Goal: Find specific page/section: Find specific page/section

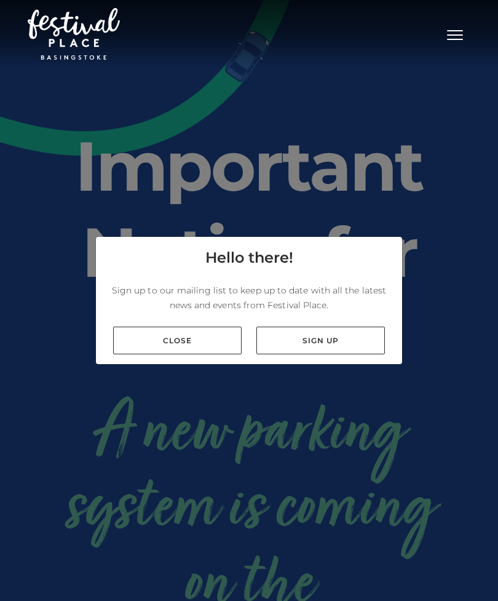
click at [161, 354] on link "Close" at bounding box center [177, 340] width 129 height 28
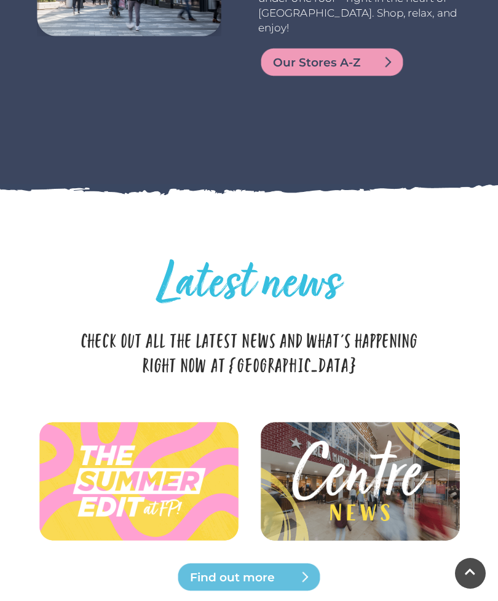
scroll to position [2823, 0]
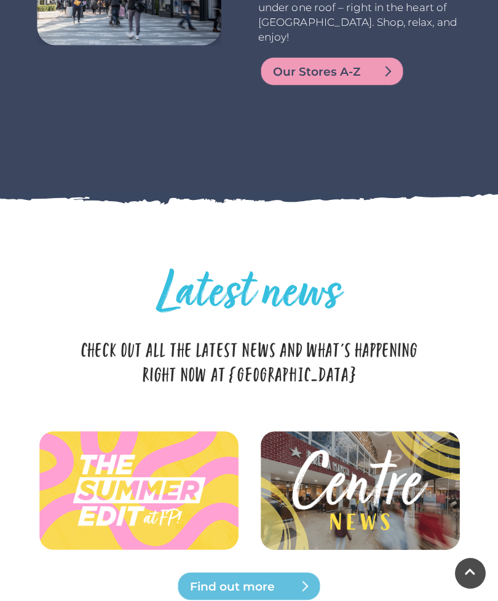
click at [373, 86] on img at bounding box center [332, 72] width 148 height 30
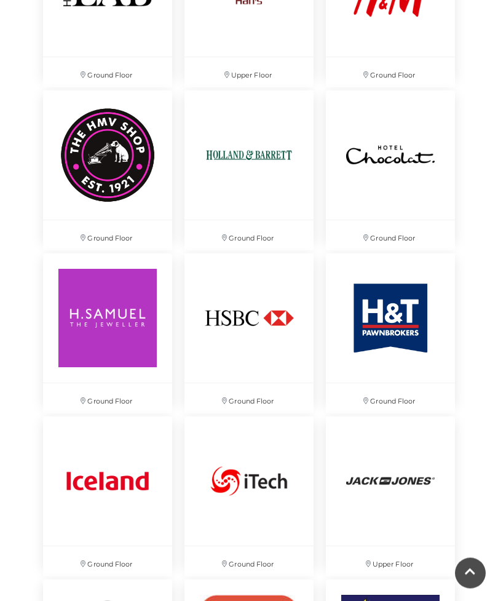
scroll to position [2857, 0]
click at [396, 204] on img at bounding box center [390, 154] width 129 height 129
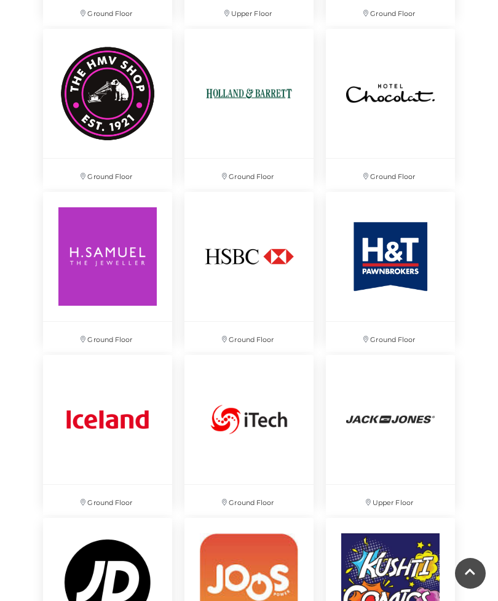
scroll to position [2918, 0]
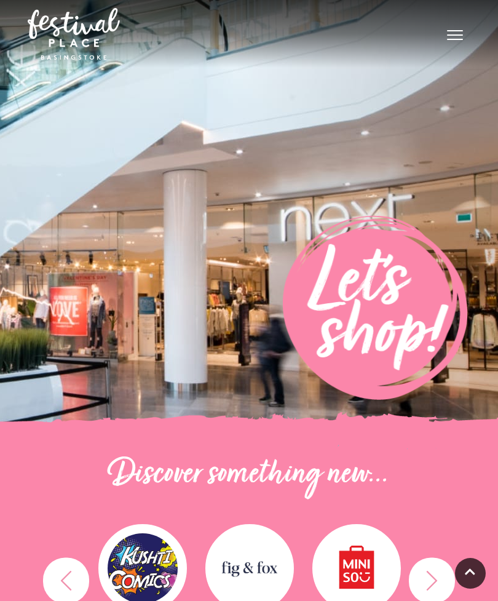
scroll to position [2920, 0]
